Goal: Information Seeking & Learning: Learn about a topic

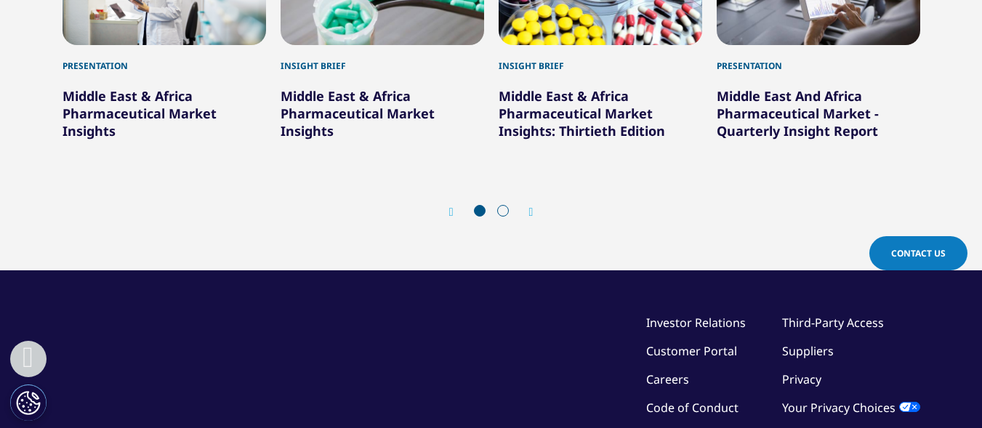
scroll to position [994, 0]
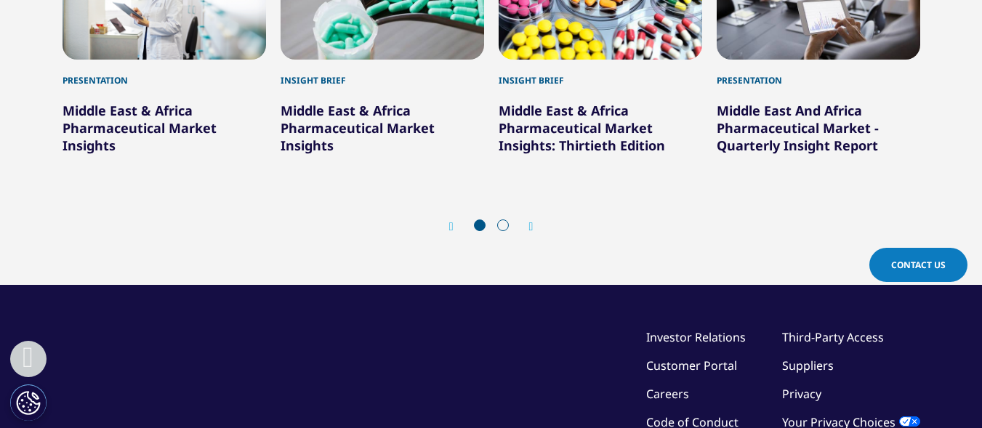
click at [166, 118] on link "Middle East & Africa Pharmaceutical Market Insights" at bounding box center [140, 128] width 154 height 52
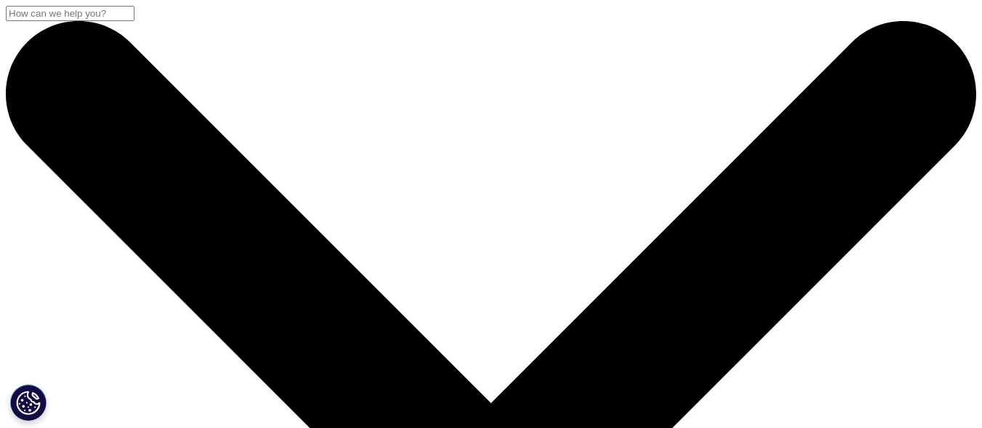
scroll to position [133, 858]
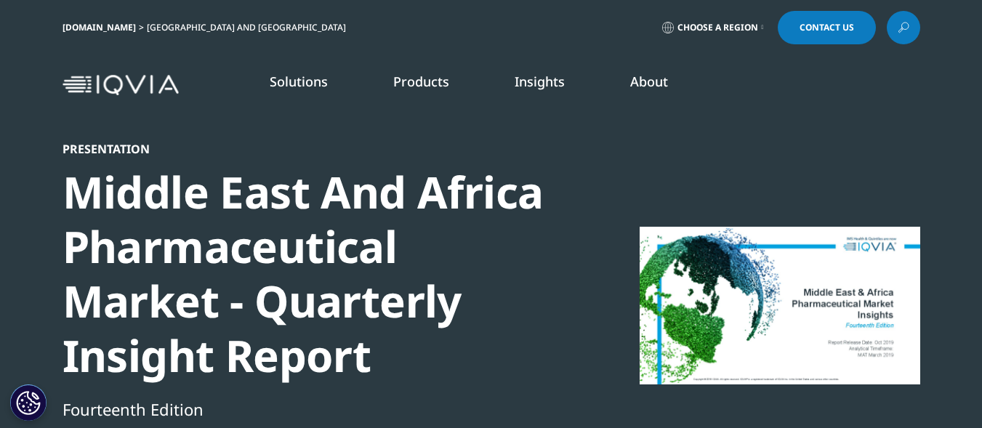
scroll to position [268, 858]
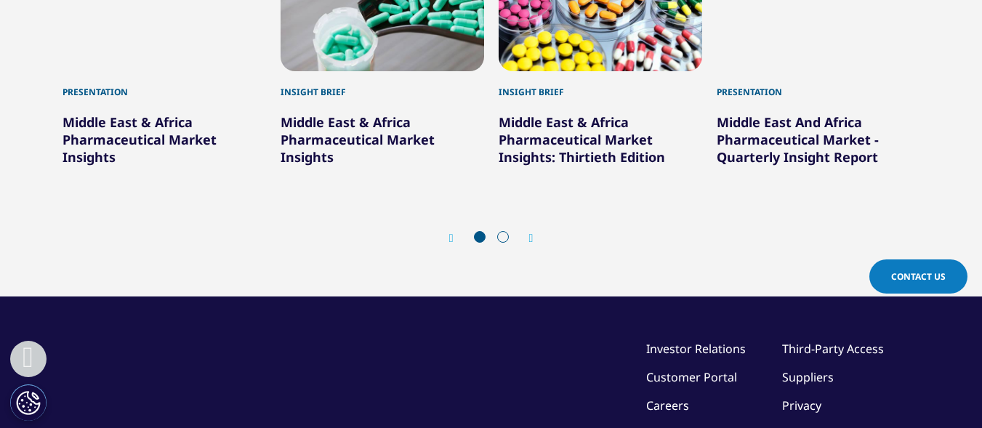
scroll to position [989, 0]
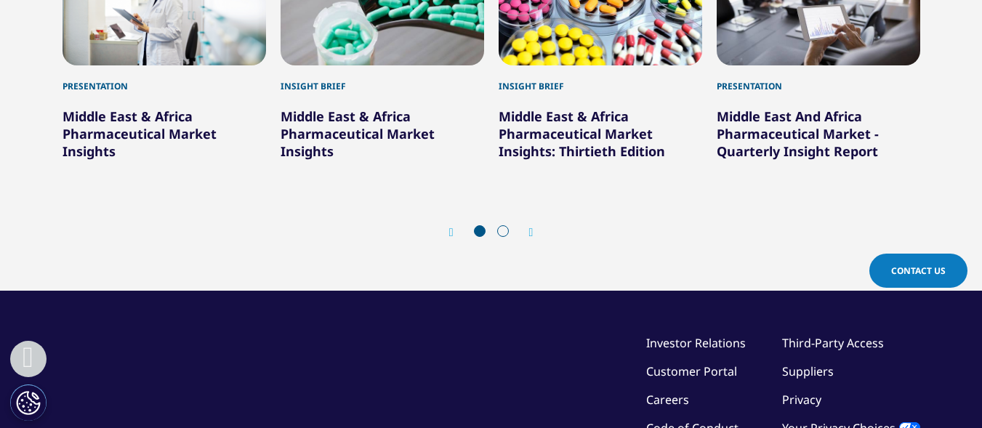
click at [534, 229] on icon "Next slide" at bounding box center [531, 233] width 4 height 12
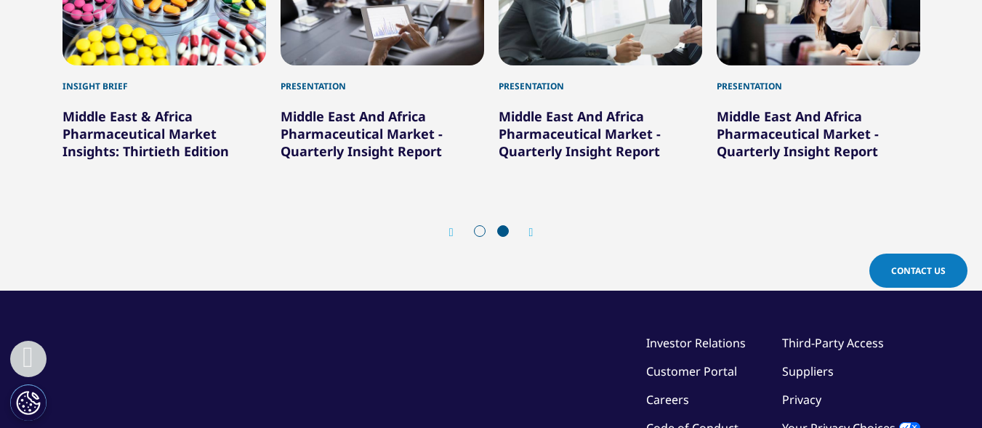
click at [425, 135] on link "Middle East And Africa Pharmaceutical Market - Quarterly Insight Report" at bounding box center [362, 134] width 162 height 52
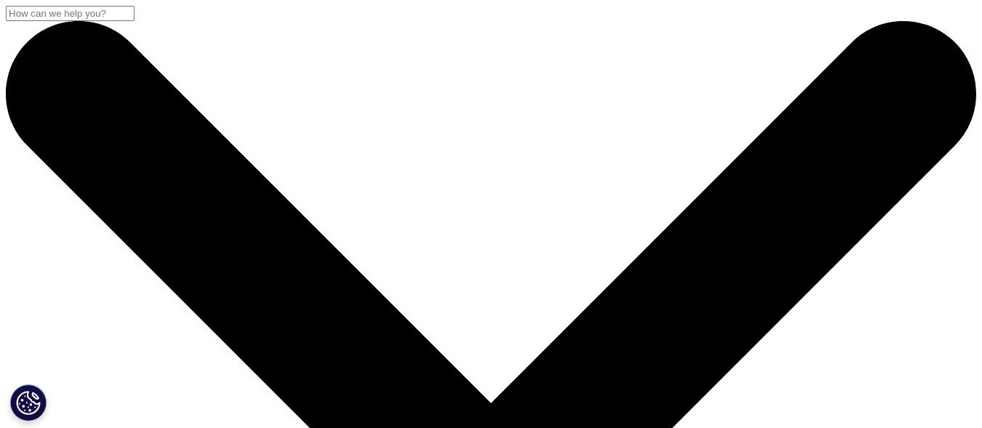
scroll to position [268, 858]
